Goal: Information Seeking & Learning: Learn about a topic

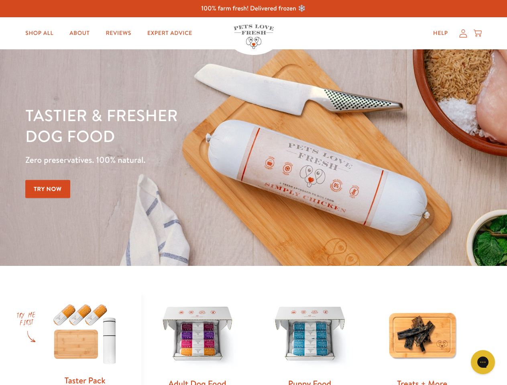
click at [253, 193] on div "Tastier & fresher dog food Zero preservatives. 100% natural. Try Now" at bounding box center [177, 158] width 304 height 106
click at [483, 362] on icon "Gorgias live chat" at bounding box center [483, 362] width 8 height 8
